Goal: Task Accomplishment & Management: Use online tool/utility

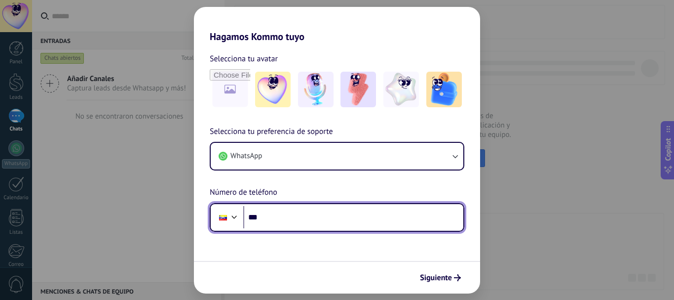
click at [329, 217] on input "***" at bounding box center [353, 217] width 220 height 23
type input "**********"
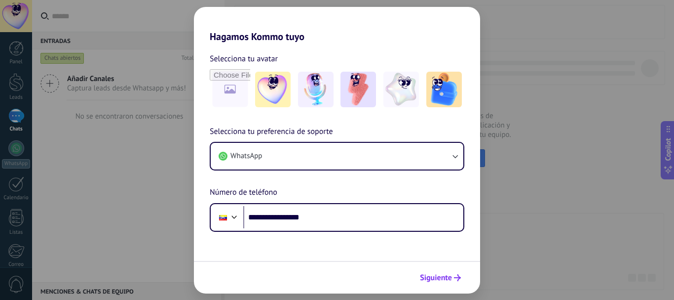
click at [434, 279] on span "Siguiente" at bounding box center [436, 277] width 32 height 7
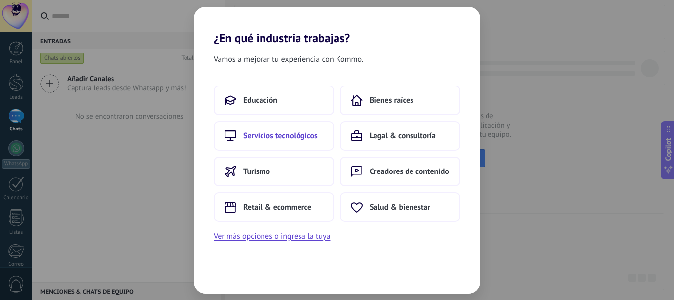
click at [305, 130] on button "Servicios tecnológicos" at bounding box center [274, 136] width 120 height 30
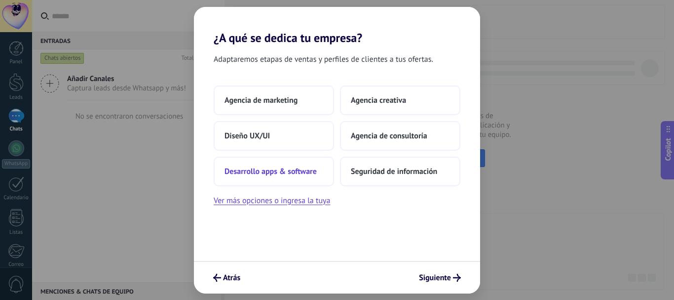
click at [311, 162] on button "Desarrollo apps & software" at bounding box center [274, 171] width 120 height 30
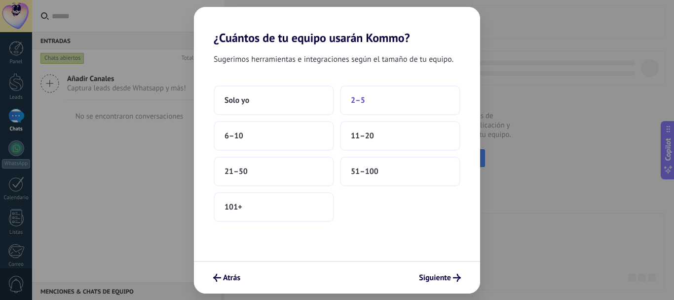
click at [355, 107] on button "2–5" at bounding box center [400, 100] width 120 height 30
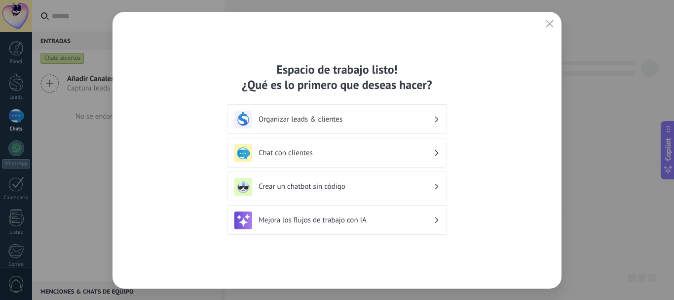
click at [366, 151] on h3 "Chat con clientes" at bounding box center [346, 152] width 175 height 9
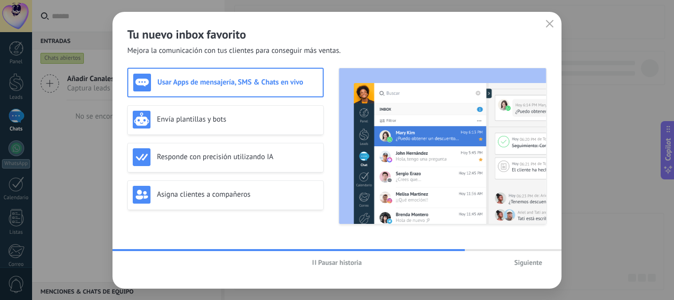
click at [532, 256] on button "Siguiente" at bounding box center [528, 262] width 37 height 15
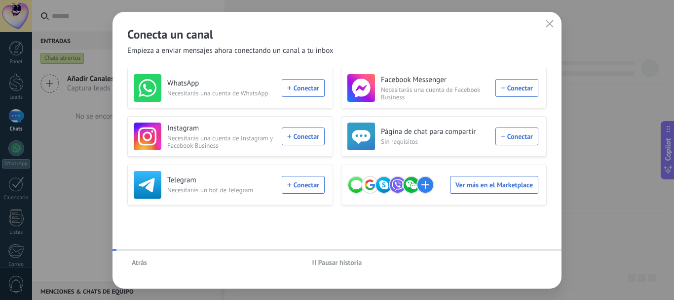
click at [532, 256] on div "Atrás Pausar historia" at bounding box center [337, 262] width 449 height 23
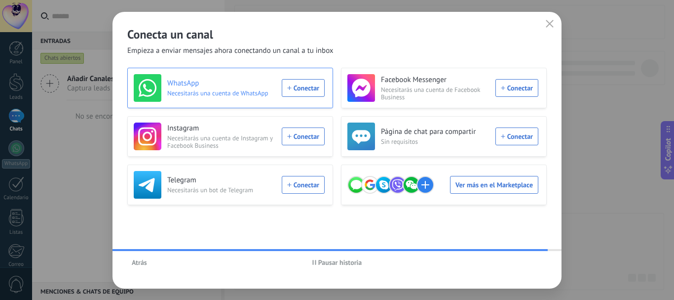
click at [168, 87] on h3 "WhatsApp" at bounding box center [221, 83] width 109 height 10
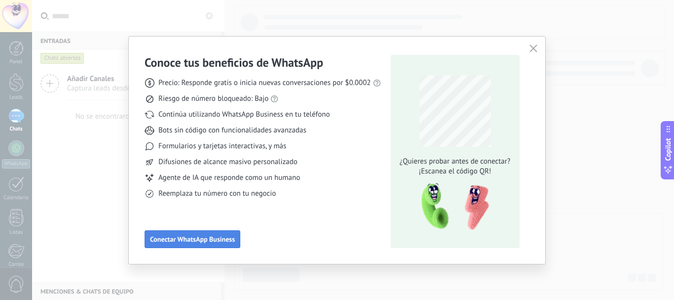
click at [183, 237] on span "Conectar WhatsApp Business" at bounding box center [192, 238] width 85 height 7
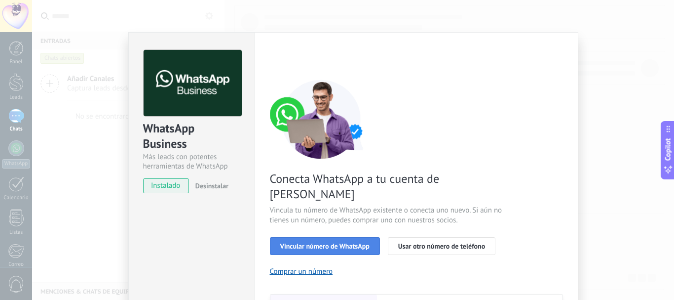
click at [343, 242] on span "Vincular número de WhatsApp" at bounding box center [324, 245] width 89 height 7
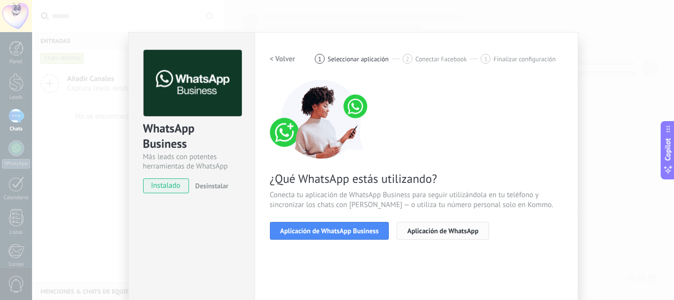
click at [444, 235] on button "Aplicación de WhatsApp" at bounding box center [443, 231] width 92 height 18
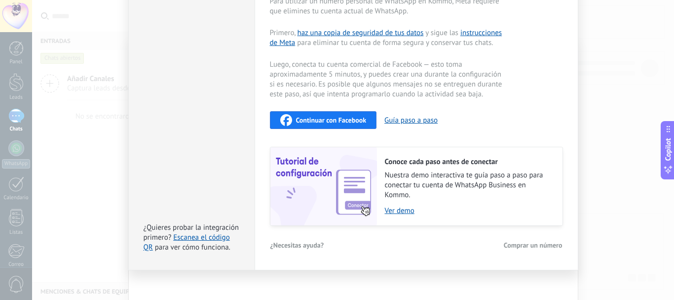
scroll to position [242, 0]
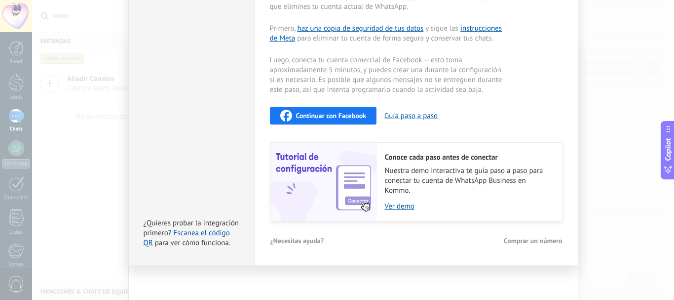
click at [404, 212] on div "Conoce cada paso antes de conectar Nuestra demo interactiva te guía paso a paso…" at bounding box center [470, 182] width 186 height 78
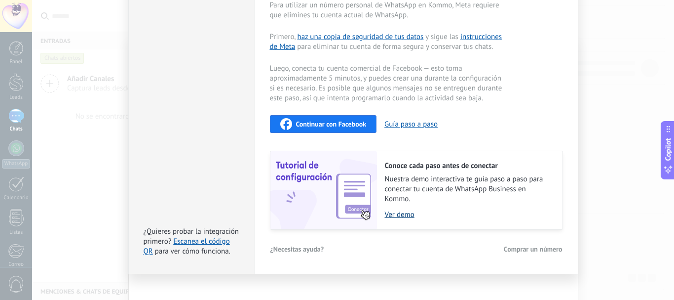
click at [397, 213] on link "Ver demo" at bounding box center [469, 214] width 168 height 9
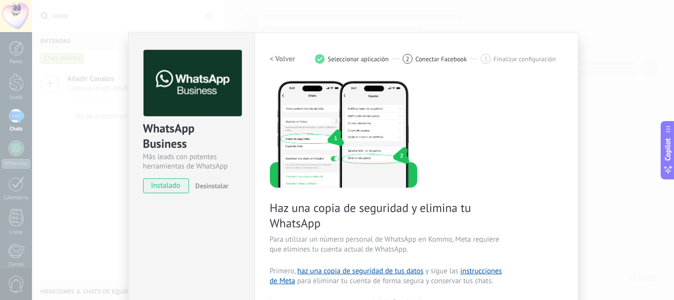
scroll to position [61, 0]
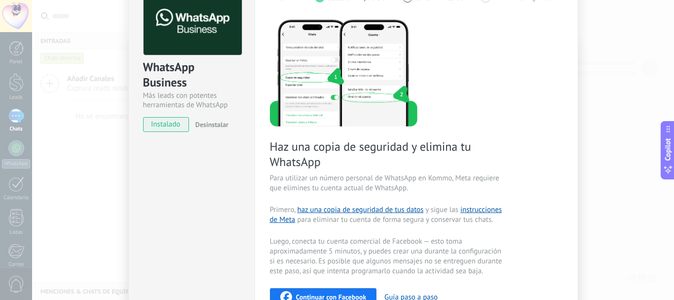
click at [171, 129] on span "instalado" at bounding box center [166, 124] width 45 height 15
click at [172, 122] on span "instalado" at bounding box center [166, 124] width 45 height 15
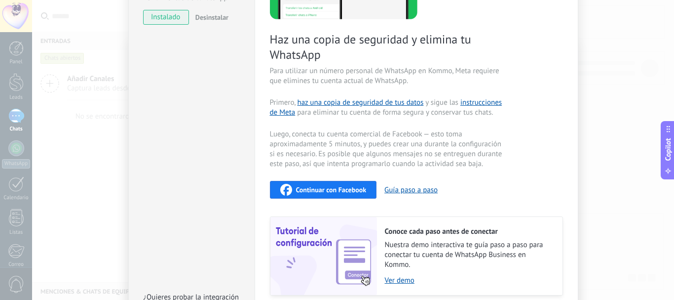
scroll to position [188, 0]
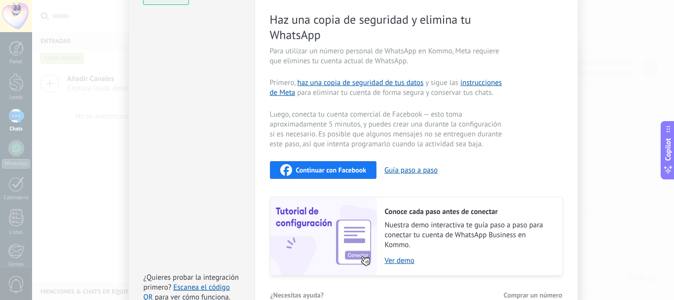
click at [347, 169] on span "Continuar con Facebook" at bounding box center [331, 169] width 71 height 7
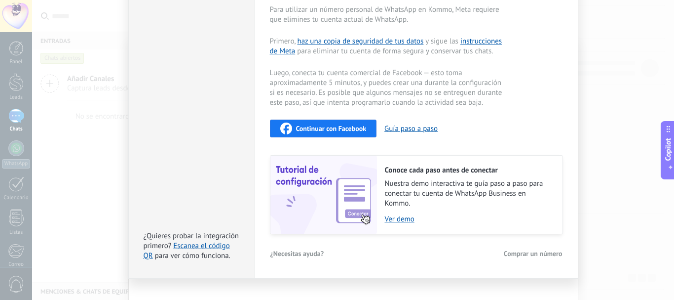
scroll to position [245, 0]
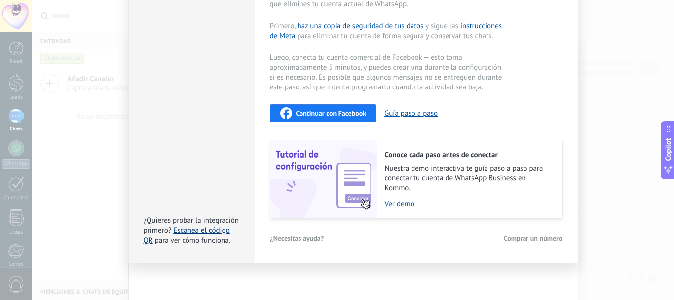
click at [195, 231] on link "Escanea el código QR" at bounding box center [187, 235] width 86 height 19
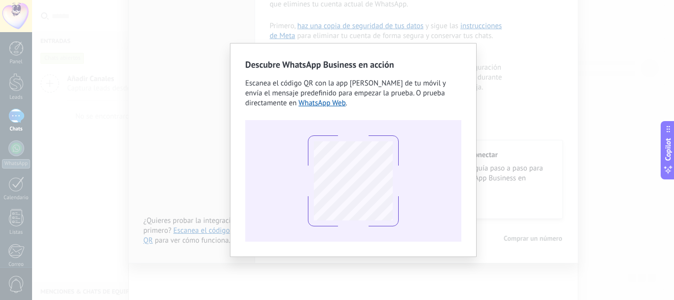
click at [545, 97] on div "Descubre WhatsApp Business en acción Escanea el código QR con la app de cámara …" at bounding box center [353, 150] width 642 height 300
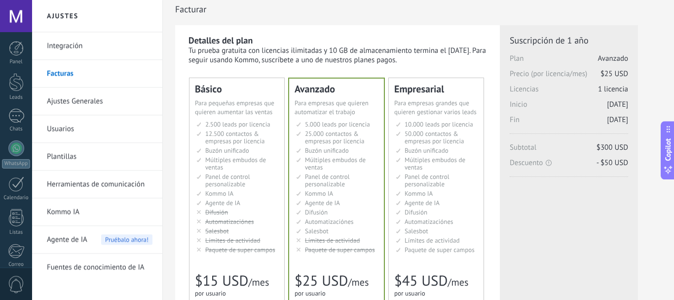
scroll to position [4, 0]
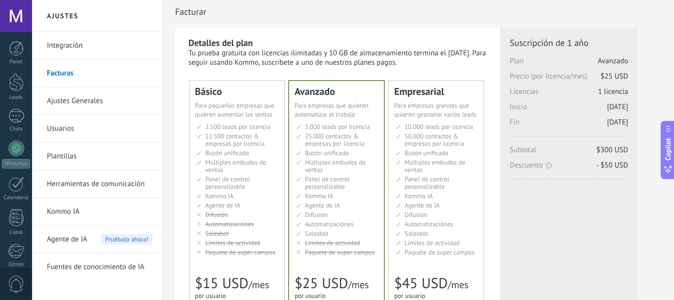
click at [247, 132] on span "12.500 contactos & empresas por licencia" at bounding box center [234, 140] width 59 height 16
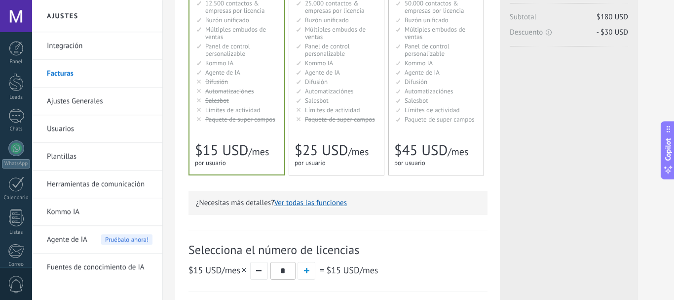
scroll to position [0, 0]
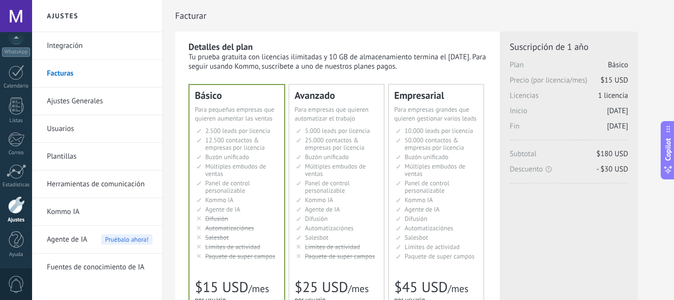
click at [55, 43] on link "Integración" at bounding box center [100, 46] width 106 height 28
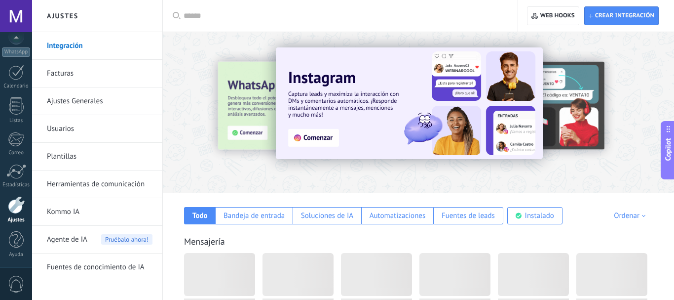
scroll to position [112, 0]
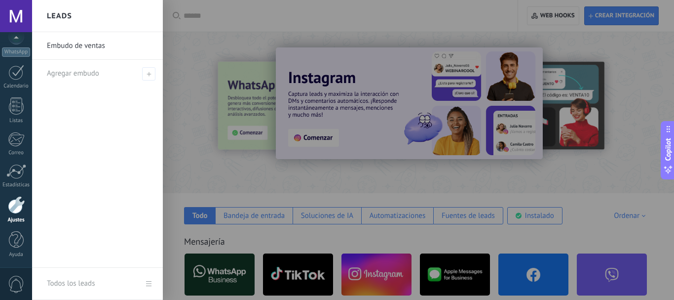
click at [373, 43] on div at bounding box center [369, 150] width 674 height 300
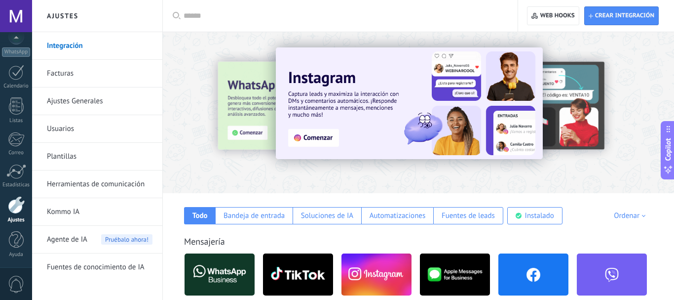
click at [369, 170] on div at bounding box center [418, 110] width 511 height 142
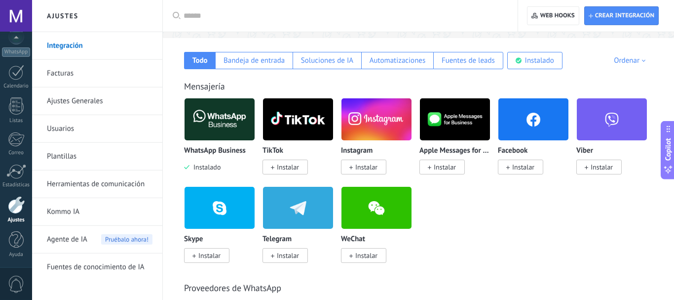
scroll to position [162, 0]
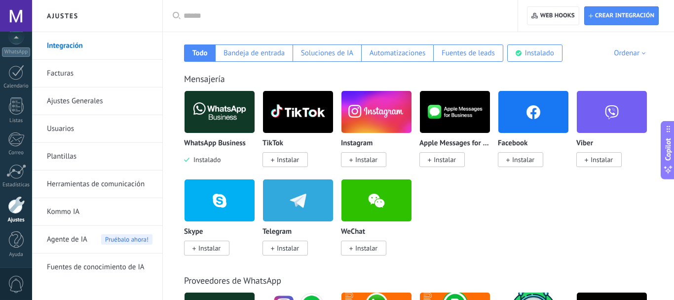
click at [213, 114] on img at bounding box center [220, 112] width 70 height 48
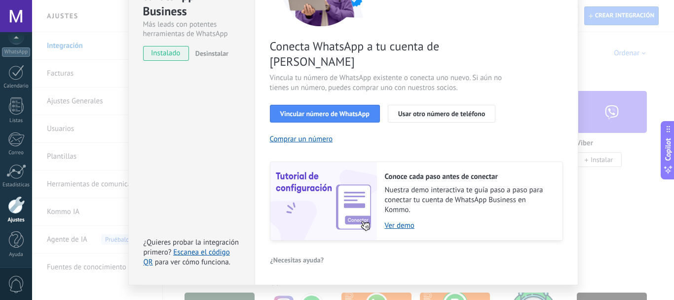
scroll to position [139, 0]
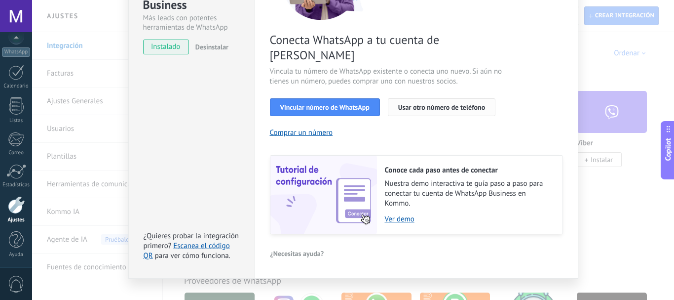
click at [424, 104] on span "Usar otro número de teléfono" at bounding box center [441, 107] width 87 height 7
